Goal: Download file/media

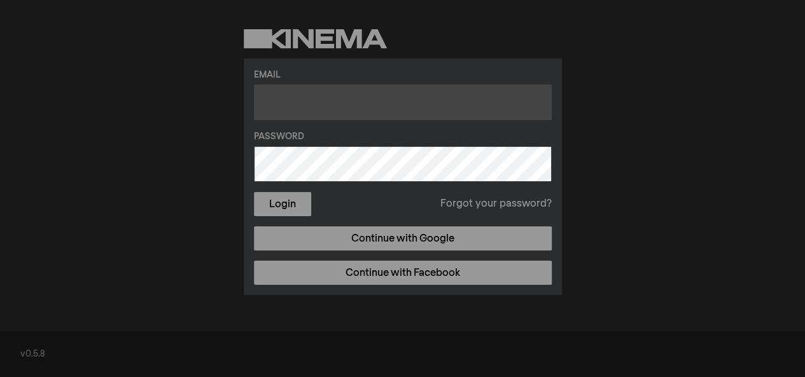
click at [300, 90] on input "text" at bounding box center [403, 103] width 298 height 36
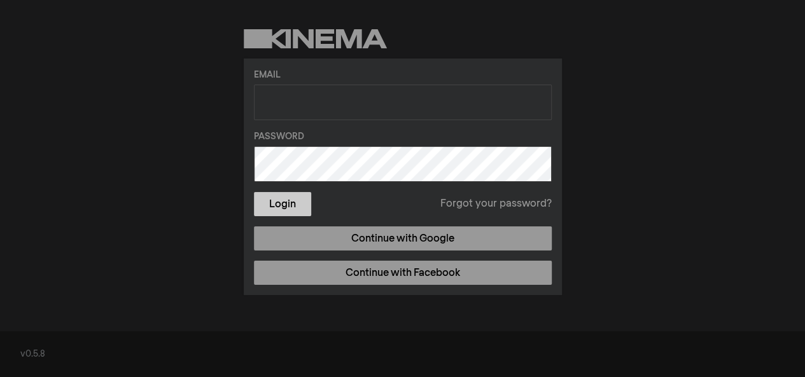
click at [286, 199] on button "Login" at bounding box center [282, 204] width 57 height 24
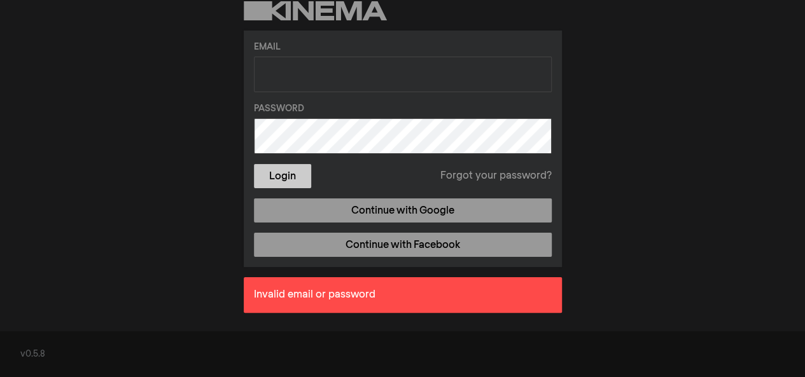
click at [305, 178] on button "Login" at bounding box center [282, 176] width 57 height 24
click at [632, 295] on div "Email Password Login Forgot your password? Continue with Google Continue with F…" at bounding box center [402, 162] width 805 height 324
click at [282, 172] on button "Login" at bounding box center [282, 176] width 57 height 24
click at [316, 109] on label "Password" at bounding box center [403, 108] width 298 height 13
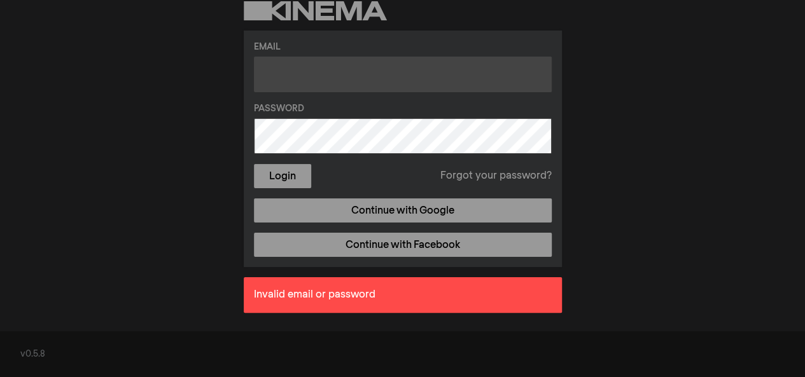
click at [347, 73] on input "text" at bounding box center [403, 75] width 298 height 36
click at [322, 69] on input "text" at bounding box center [403, 75] width 298 height 36
click at [390, 64] on input "text" at bounding box center [403, 75] width 298 height 36
drag, startPoint x: 309, startPoint y: 81, endPoint x: 326, endPoint y: 186, distance: 106.3
click at [309, 81] on input "text" at bounding box center [403, 75] width 298 height 36
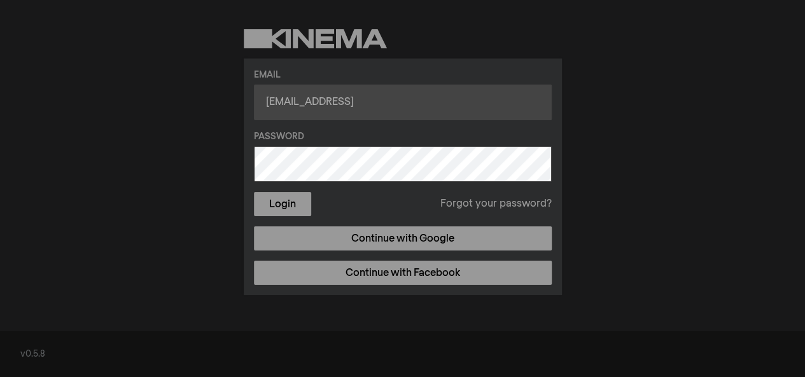
click at [294, 102] on input "matiku@gmail" at bounding box center [403, 103] width 298 height 36
click at [363, 100] on input "matikunzeki@gmail" at bounding box center [403, 103] width 298 height 36
click at [361, 104] on input "matikunzeki@gmail.om" at bounding box center [403, 103] width 298 height 36
type input "matikunzeki@gmail.com"
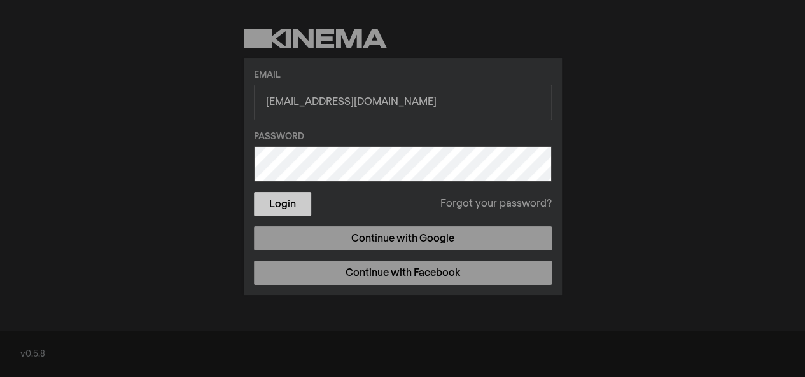
click at [284, 200] on button "Login" at bounding box center [282, 204] width 57 height 24
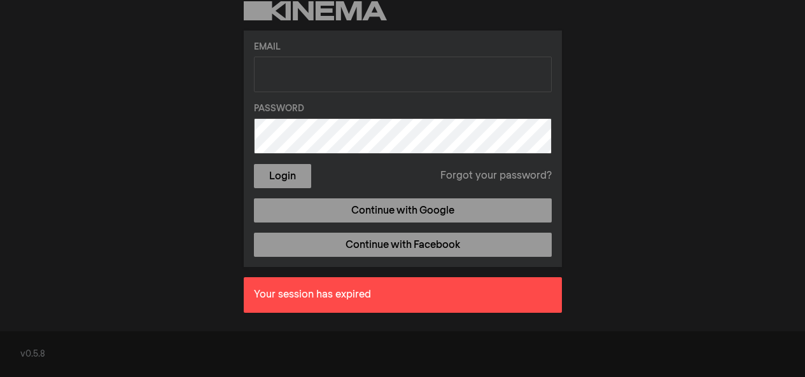
click at [295, 172] on button "Login" at bounding box center [282, 176] width 57 height 24
click at [302, 95] on form "Email Password Login Forgot your password?" at bounding box center [403, 115] width 298 height 148
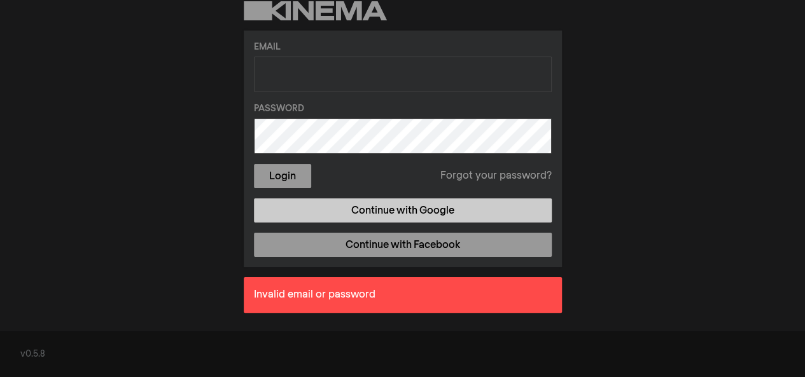
click at [345, 221] on link "Continue with Google" at bounding box center [403, 211] width 298 height 24
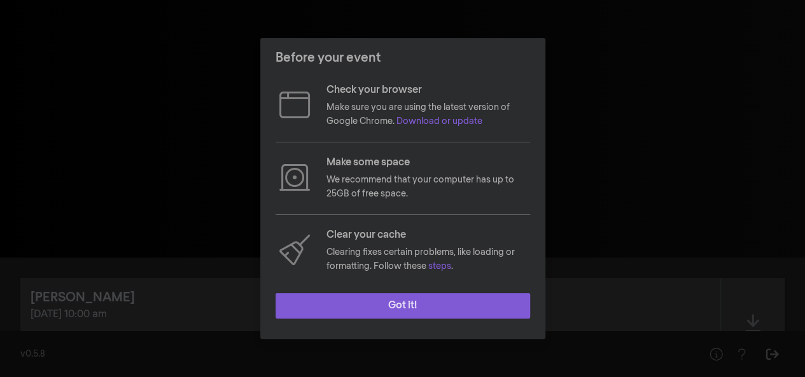
click at [329, 309] on button "Got it!" at bounding box center [402, 305] width 254 height 25
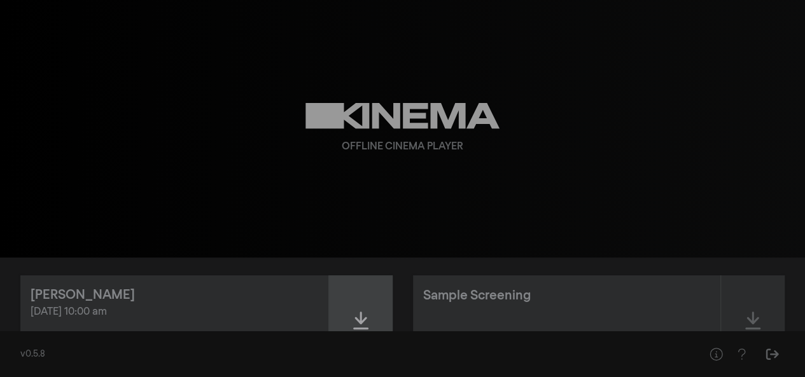
scroll to position [66, 0]
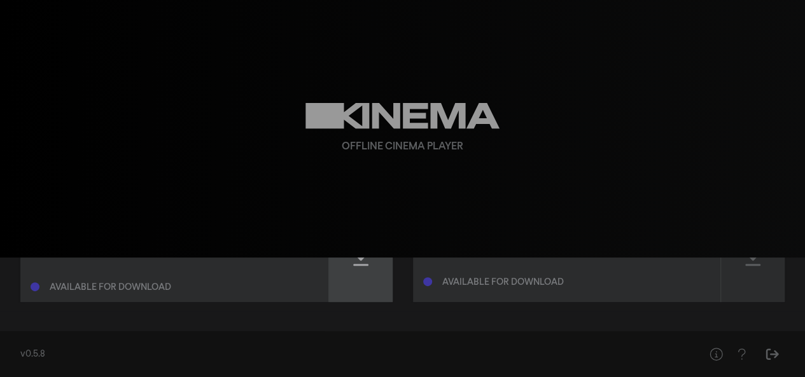
click at [359, 277] on div at bounding box center [361, 257] width 64 height 90
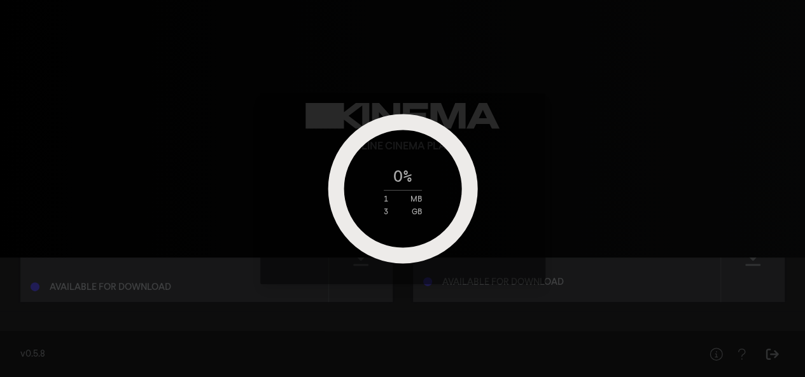
click at [403, 190] on div "0 % 1 MB 3 GB" at bounding box center [402, 188] width 159 height 55
click at [4, 19] on div "26 % 618 MB 3 GB" at bounding box center [402, 188] width 805 height 377
click at [667, 310] on div "26 % 634 MB 3 GB" at bounding box center [402, 188] width 805 height 377
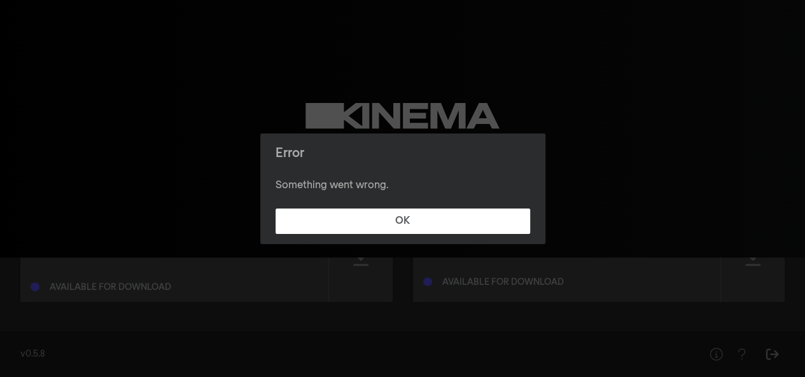
click at [304, 235] on footer "OK" at bounding box center [402, 222] width 285 height 46
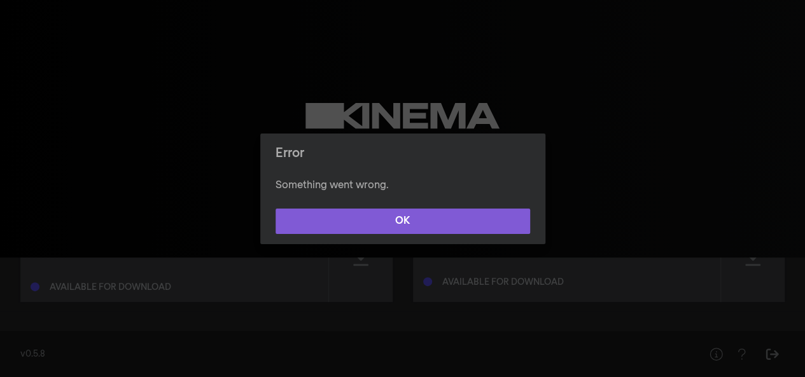
click at [389, 223] on button "OK" at bounding box center [402, 221] width 254 height 25
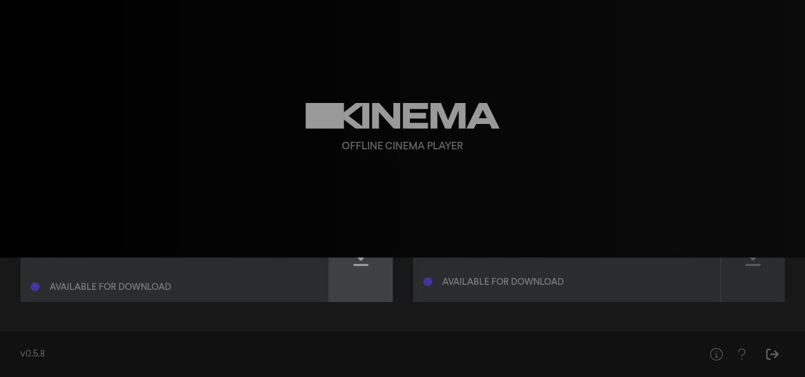
click at [366, 267] on icon at bounding box center [360, 257] width 15 height 20
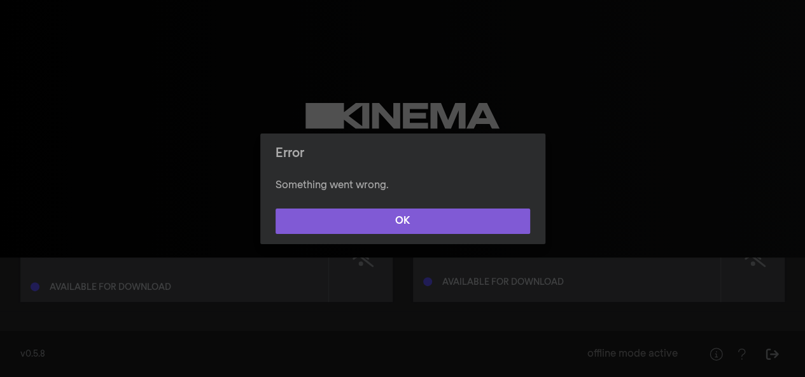
click at [340, 213] on button "OK" at bounding box center [402, 221] width 254 height 25
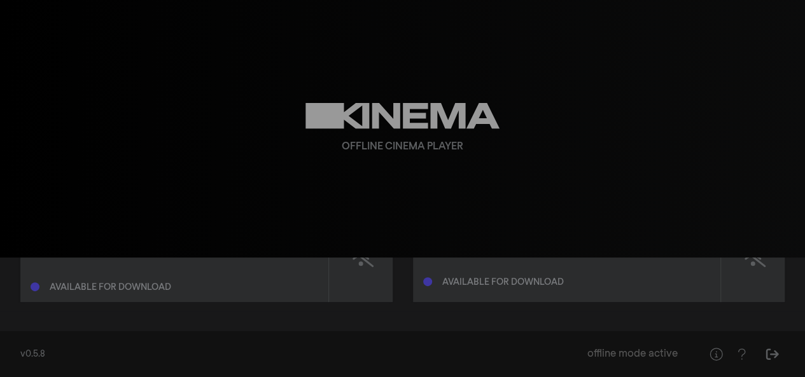
click at [354, 270] on div at bounding box center [361, 257] width 64 height 90
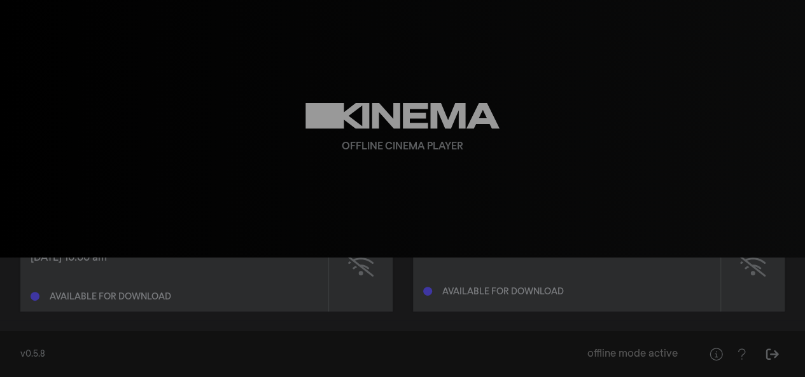
scroll to position [64, 0]
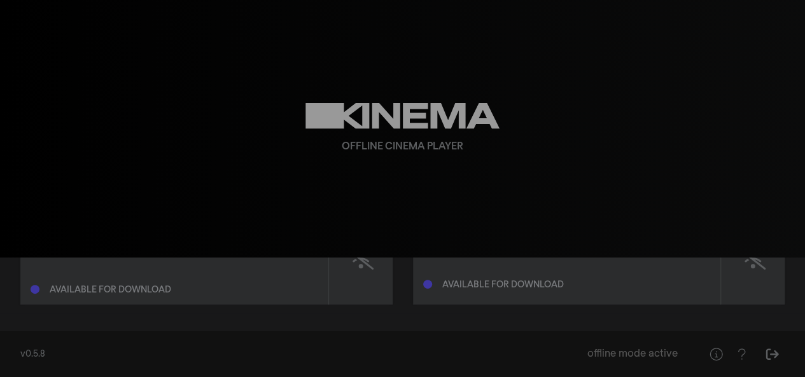
click at [364, 262] on icon at bounding box center [359, 259] width 25 height 20
click at [361, 287] on div at bounding box center [361, 259] width 64 height 90
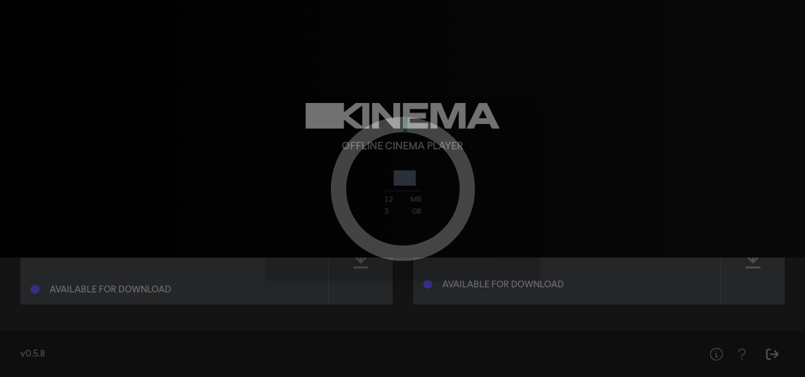
click at [361, 287] on div "1 % 12 MB 3 GB" at bounding box center [402, 188] width 805 height 377
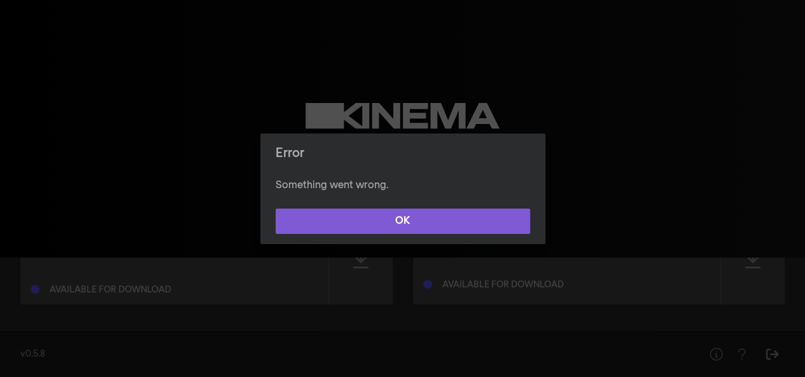
click at [384, 224] on button "OK" at bounding box center [402, 221] width 254 height 25
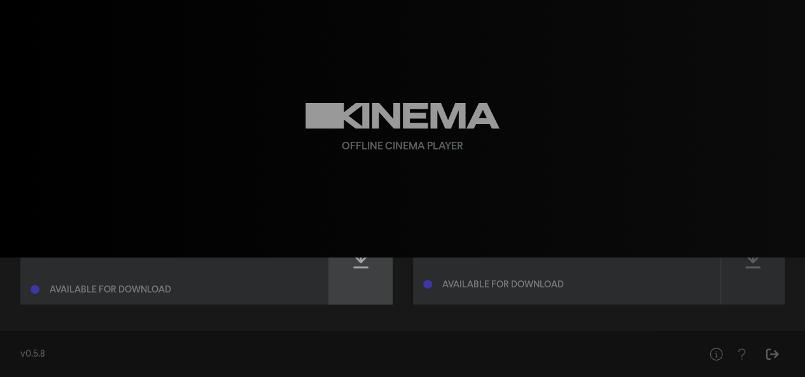
click at [368, 270] on div at bounding box center [361, 259] width 64 height 90
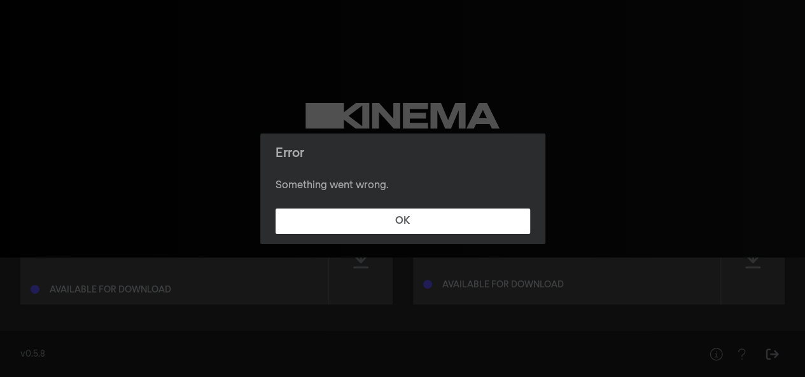
click at [442, 192] on p "Something went wrong." at bounding box center [402, 185] width 254 height 15
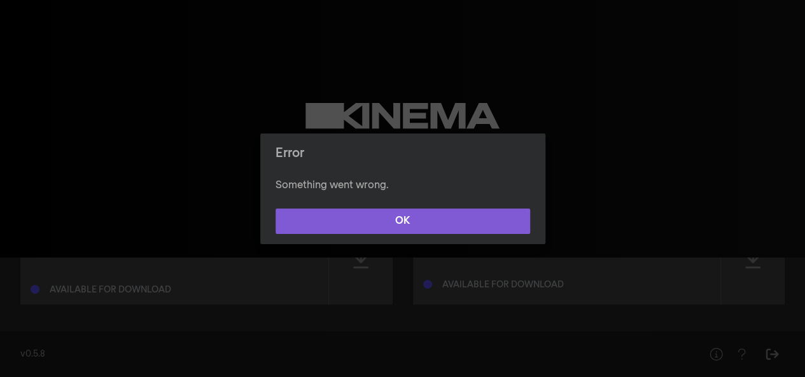
click at [499, 216] on button "OK" at bounding box center [402, 221] width 254 height 25
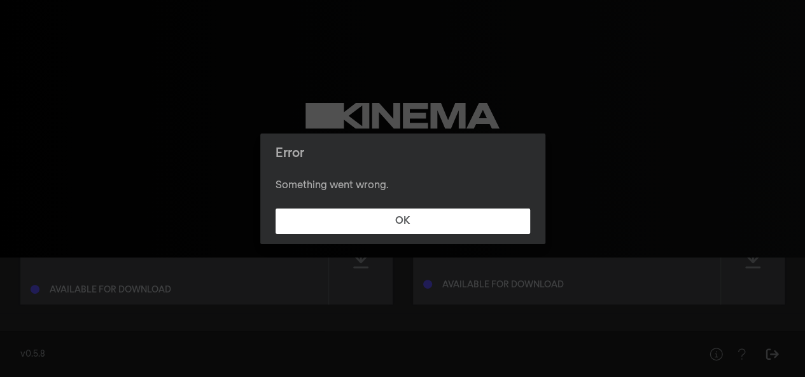
click at [477, 229] on div "Offline Cinema Player" at bounding box center [403, 129] width 458 height 258
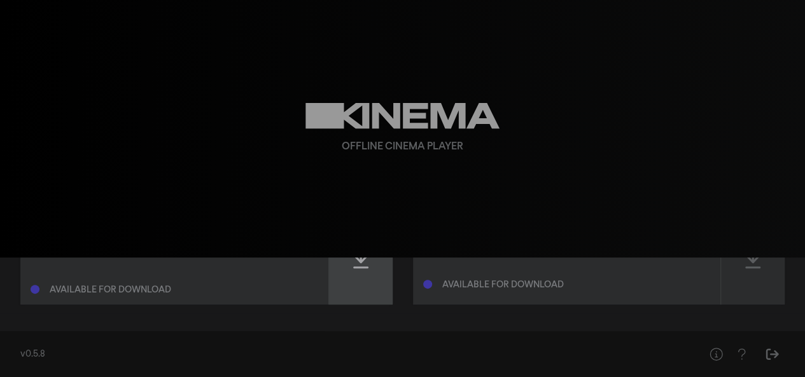
click at [361, 300] on div at bounding box center [361, 259] width 64 height 90
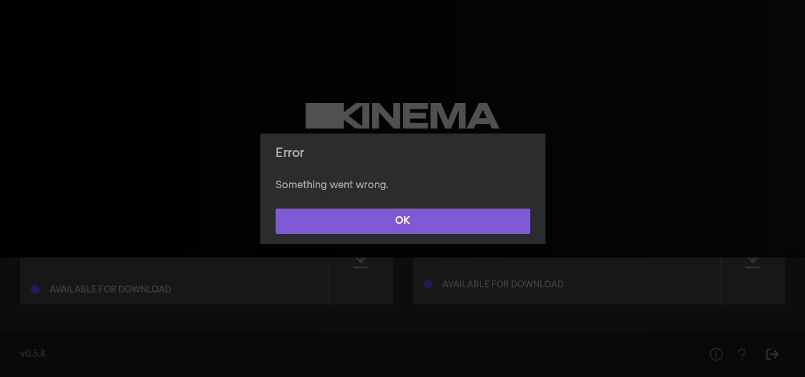
click at [520, 220] on button "OK" at bounding box center [402, 221] width 254 height 25
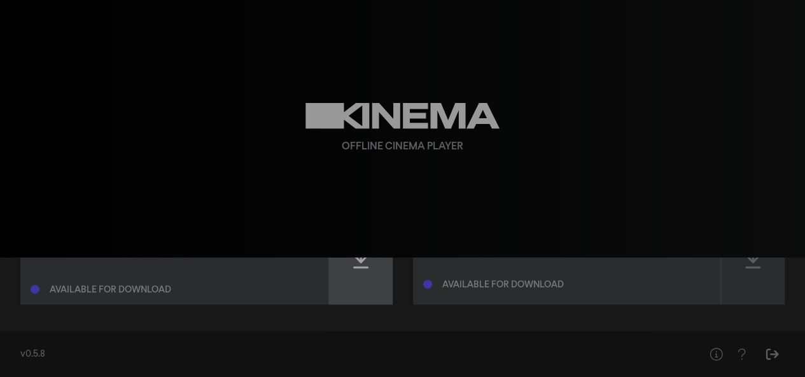
click at [360, 300] on div at bounding box center [361, 259] width 64 height 90
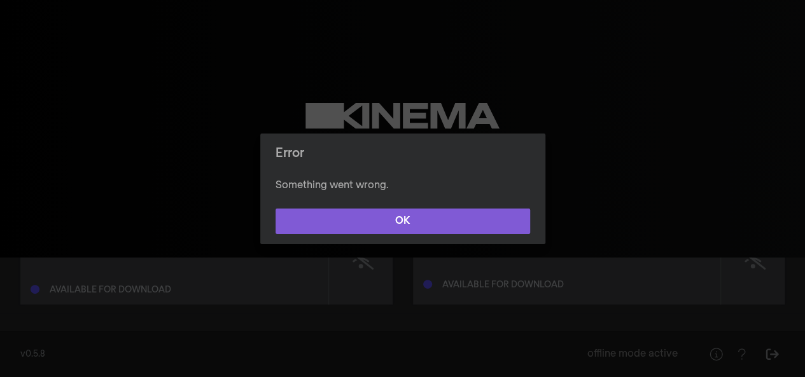
click at [509, 209] on button "OK" at bounding box center [402, 221] width 254 height 25
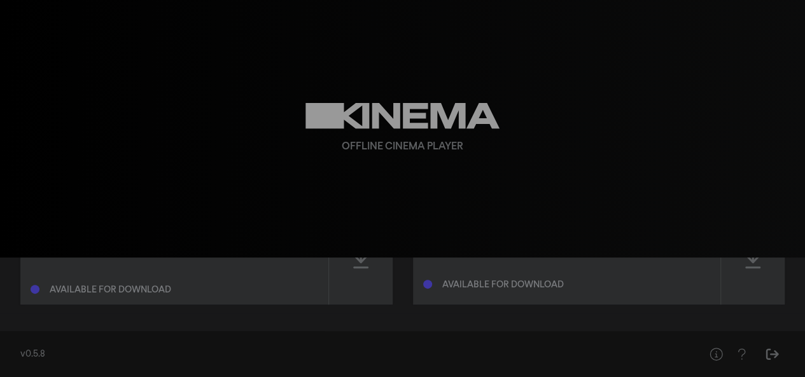
click at [394, 266] on div "[PERSON_NAME] [DATE] 10:00 am Available for download Sample Screening Available…" at bounding box center [402, 259] width 764 height 90
click at [355, 247] on div "Offline Cinema Player" at bounding box center [403, 129] width 458 height 258
click at [361, 241] on div "Offline Cinema Player" at bounding box center [403, 129] width 458 height 258
click at [370, 298] on div at bounding box center [361, 259] width 64 height 90
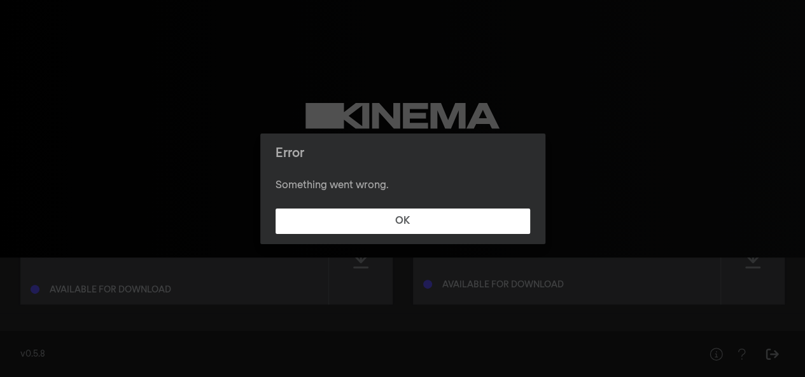
drag, startPoint x: 508, startPoint y: 223, endPoint x: 506, endPoint y: 235, distance: 12.9
click at [506, 231] on button "OK" at bounding box center [402, 221] width 254 height 25
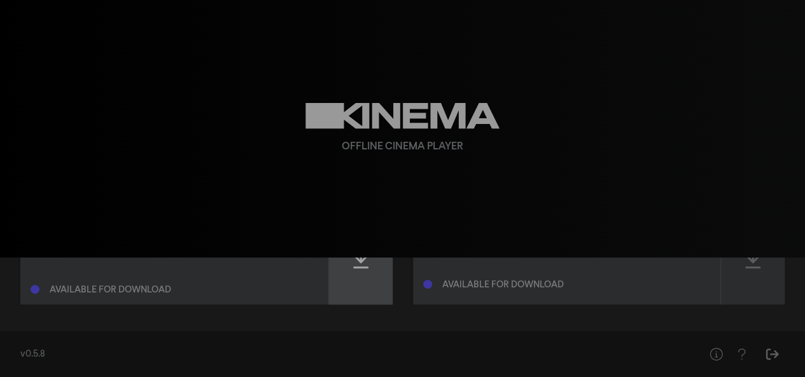
click at [359, 281] on div at bounding box center [361, 259] width 64 height 90
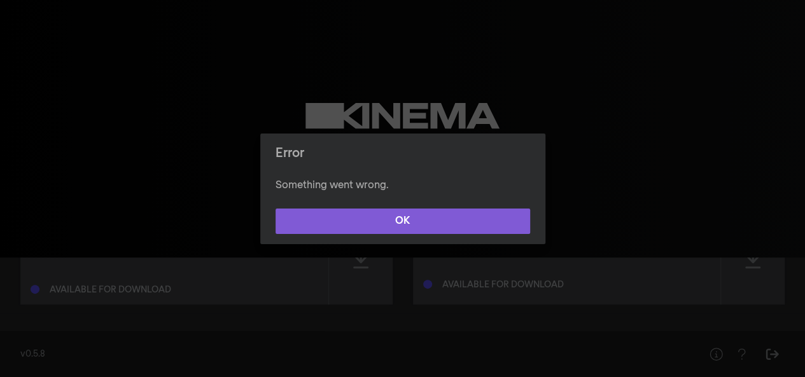
click at [422, 228] on button "OK" at bounding box center [402, 221] width 254 height 25
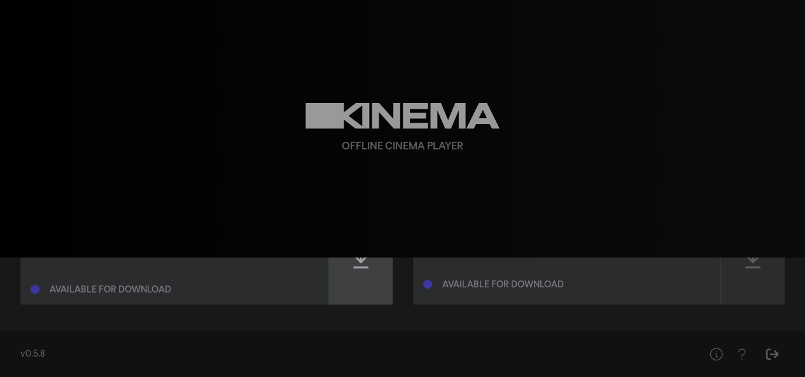
click at [337, 286] on div at bounding box center [361, 259] width 64 height 90
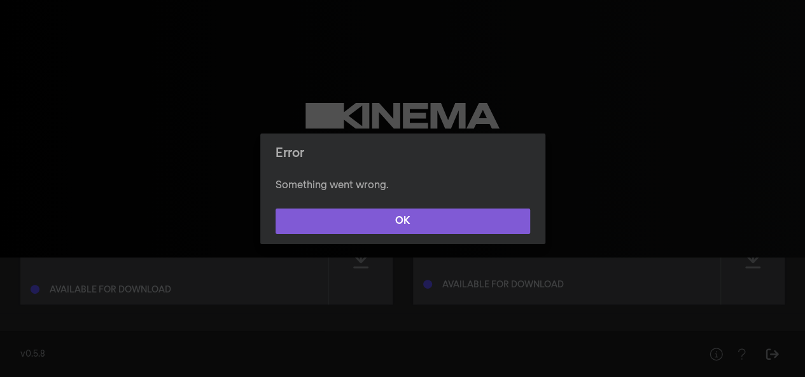
click at [470, 228] on button "OK" at bounding box center [402, 221] width 254 height 25
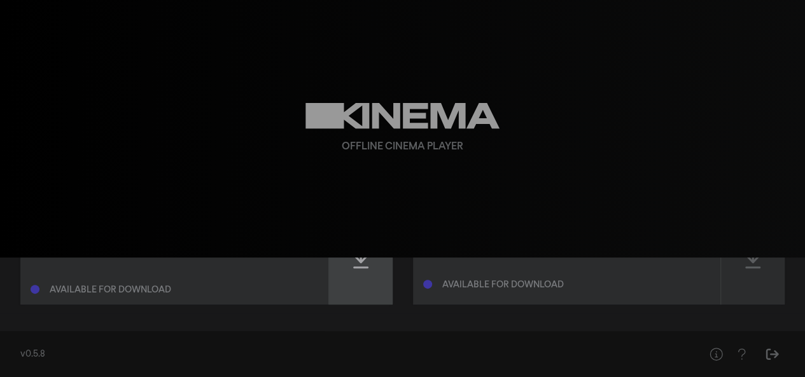
click at [344, 274] on div at bounding box center [361, 259] width 64 height 90
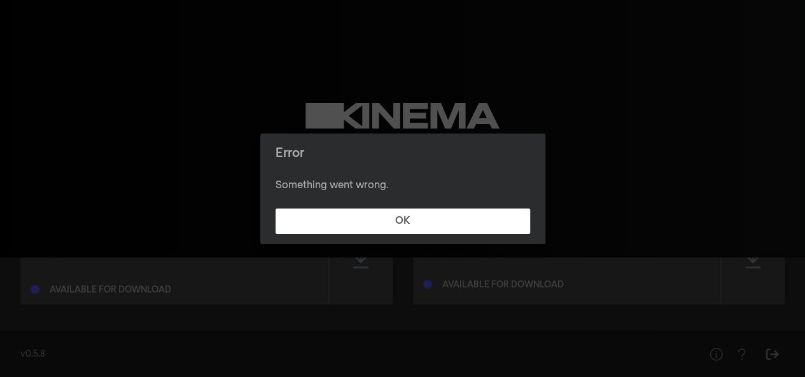
scroll to position [66, 0]
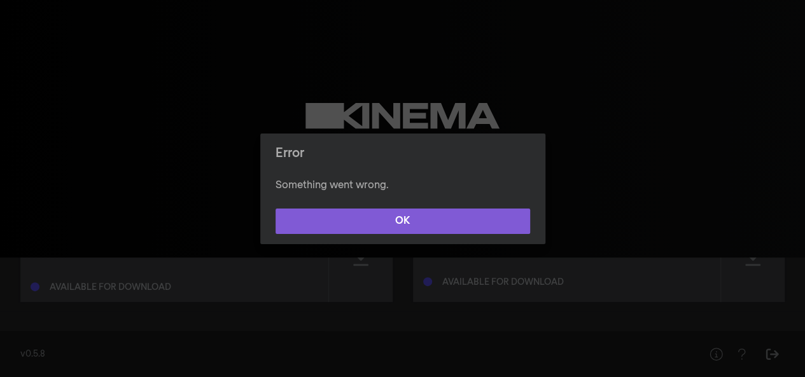
click at [419, 216] on button "OK" at bounding box center [402, 221] width 254 height 25
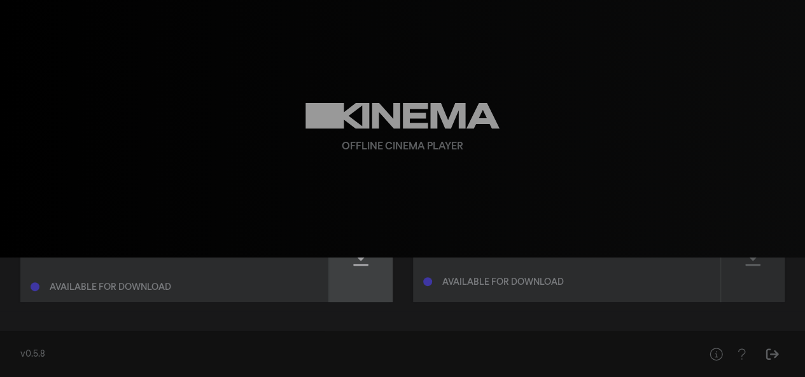
click at [380, 274] on div at bounding box center [361, 257] width 64 height 90
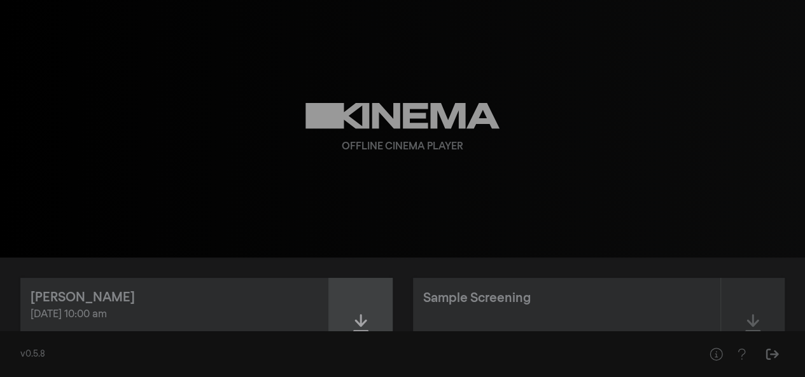
click at [348, 323] on div at bounding box center [361, 323] width 64 height 90
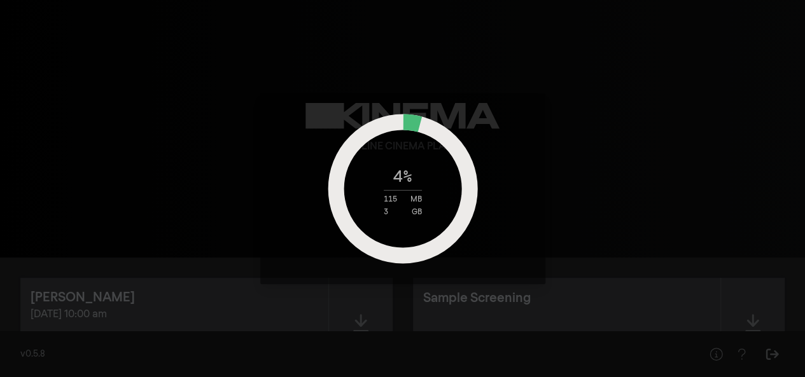
click at [47, 110] on div "4 % 115 MB 3 GB" at bounding box center [402, 188] width 805 height 377
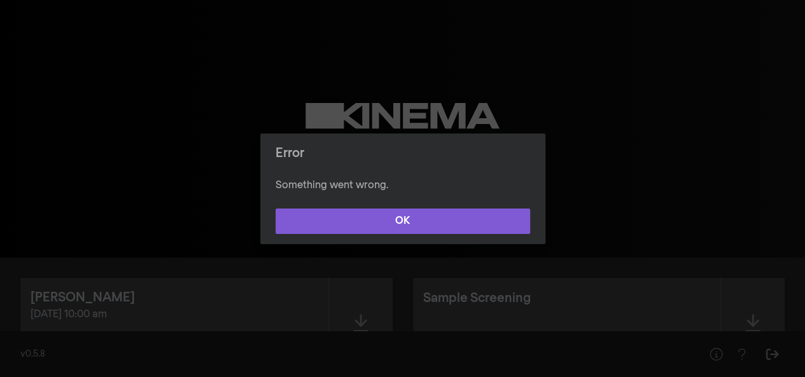
click at [504, 218] on button "OK" at bounding box center [402, 221] width 254 height 25
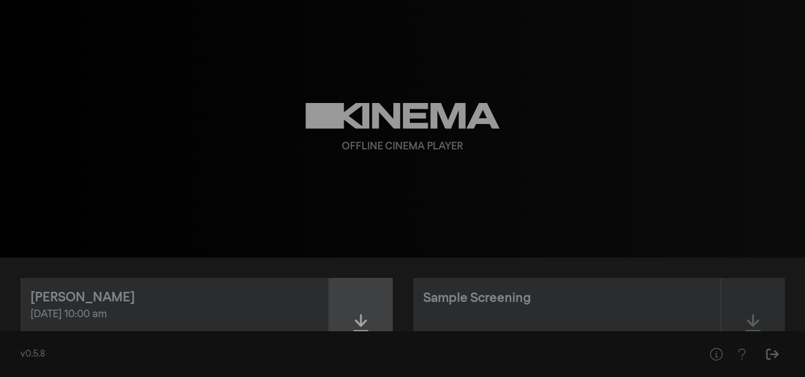
click at [373, 325] on div at bounding box center [361, 323] width 64 height 90
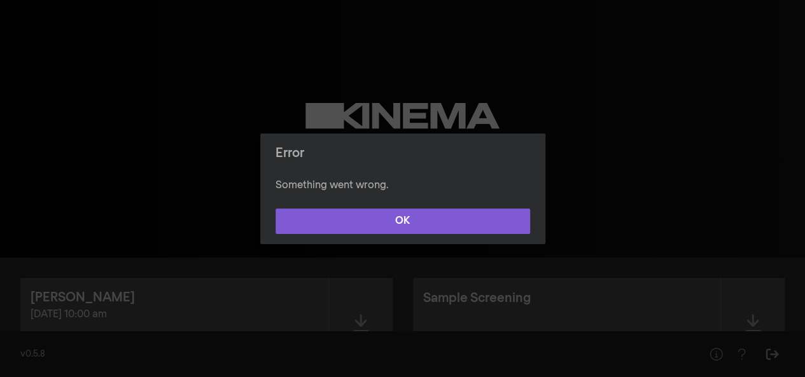
click at [487, 212] on button "OK" at bounding box center [402, 221] width 254 height 25
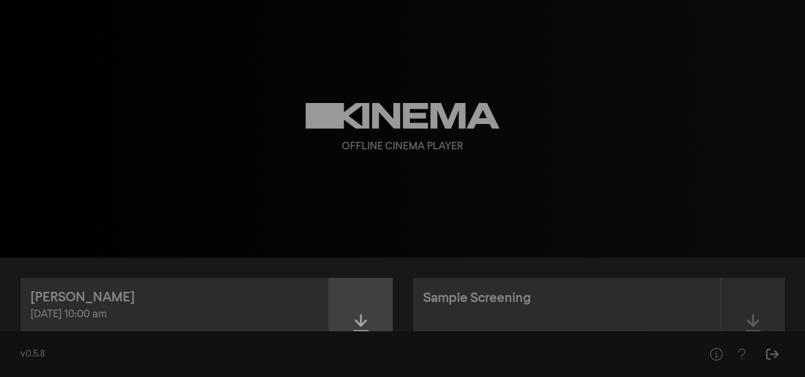
click at [377, 285] on div at bounding box center [361, 323] width 64 height 90
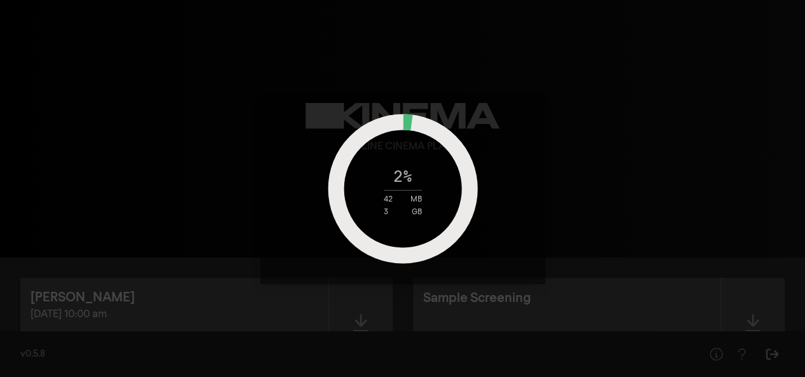
click at [80, 244] on div "2 % 42 MB 3 GB" at bounding box center [402, 188] width 805 height 377
click at [25, 201] on div "5 % 146 MB 3 GB" at bounding box center [402, 188] width 805 height 377
click at [116, 143] on div "13 % 333 MB 3 GB" at bounding box center [402, 188] width 805 height 377
click at [74, 191] on div "13 % 339 MB 3 GB" at bounding box center [402, 188] width 805 height 377
click at [736, 96] on div "14 % 356 MB 3 GB" at bounding box center [402, 188] width 805 height 377
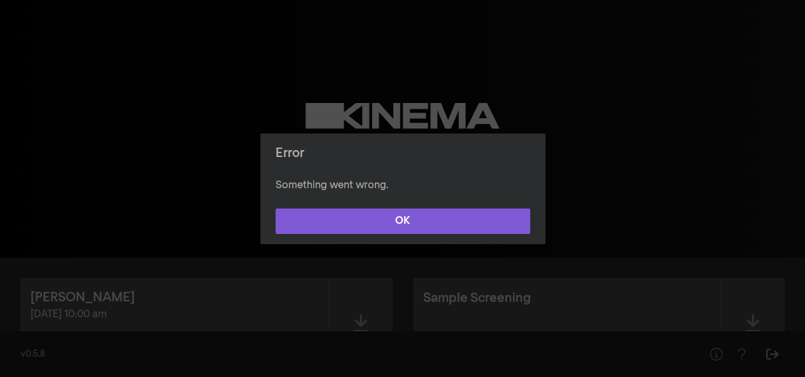
click at [491, 225] on button "OK" at bounding box center [402, 221] width 254 height 25
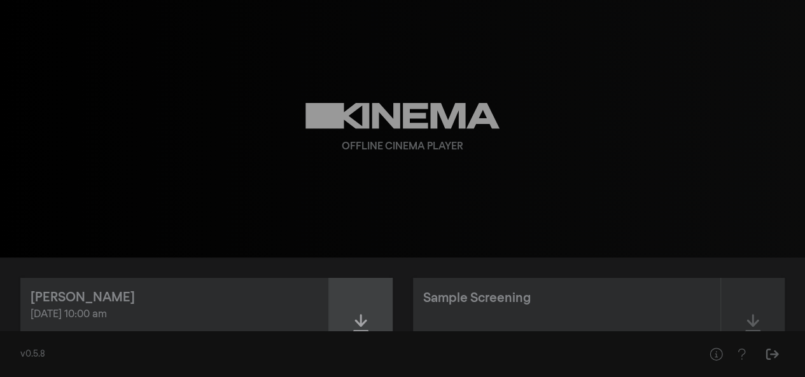
click at [376, 304] on div at bounding box center [361, 323] width 64 height 90
